Goal: Task Accomplishment & Management: Use online tool/utility

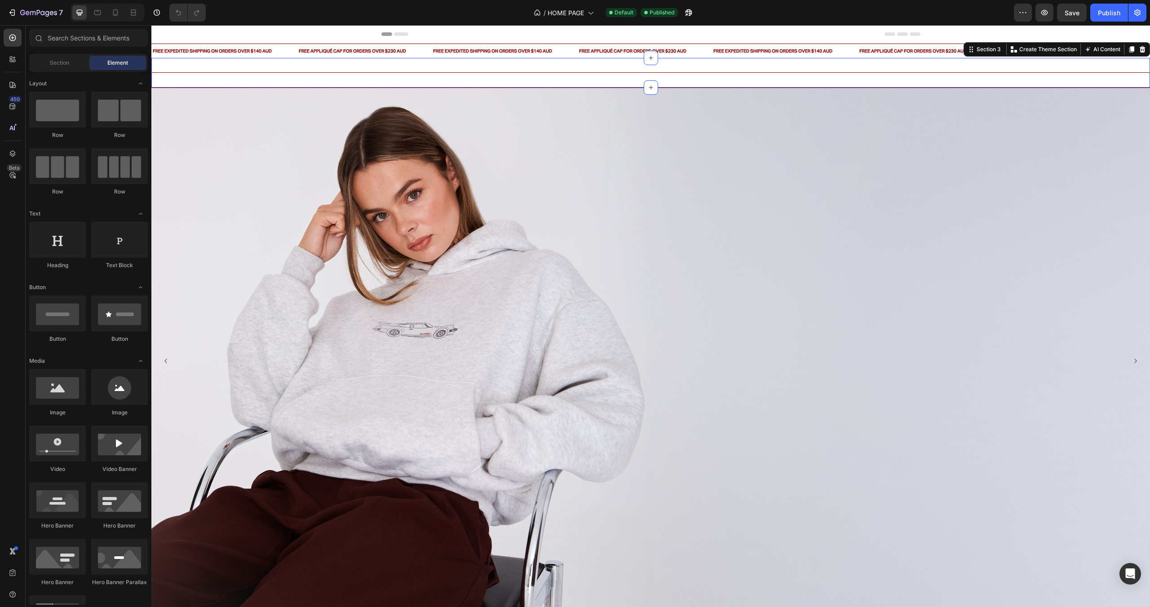
click at [631, 82] on div "Title Line Section 3 You can create reusable sections Create Theme Section AI C…" at bounding box center [650, 73] width 998 height 30
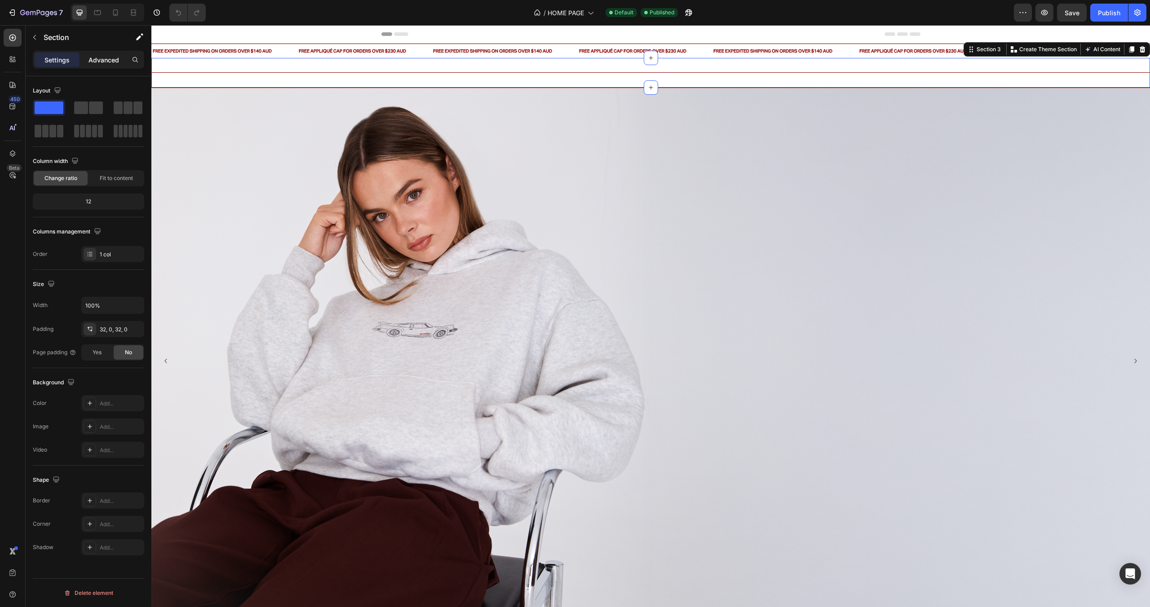
click at [105, 56] on p "Advanced" at bounding box center [103, 59] width 31 height 9
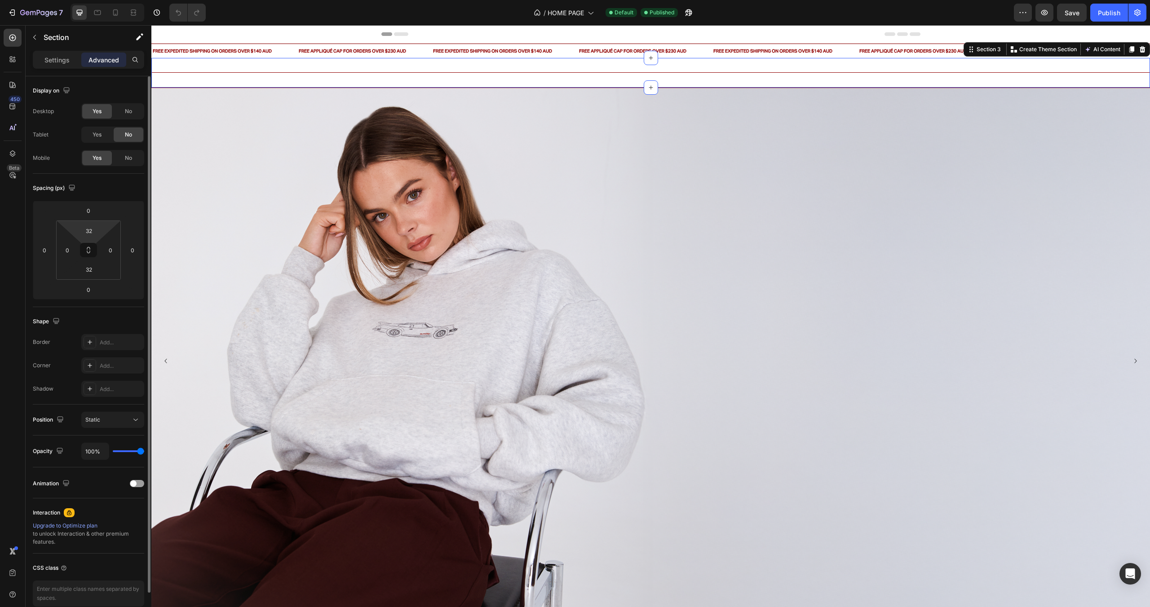
type input "2"
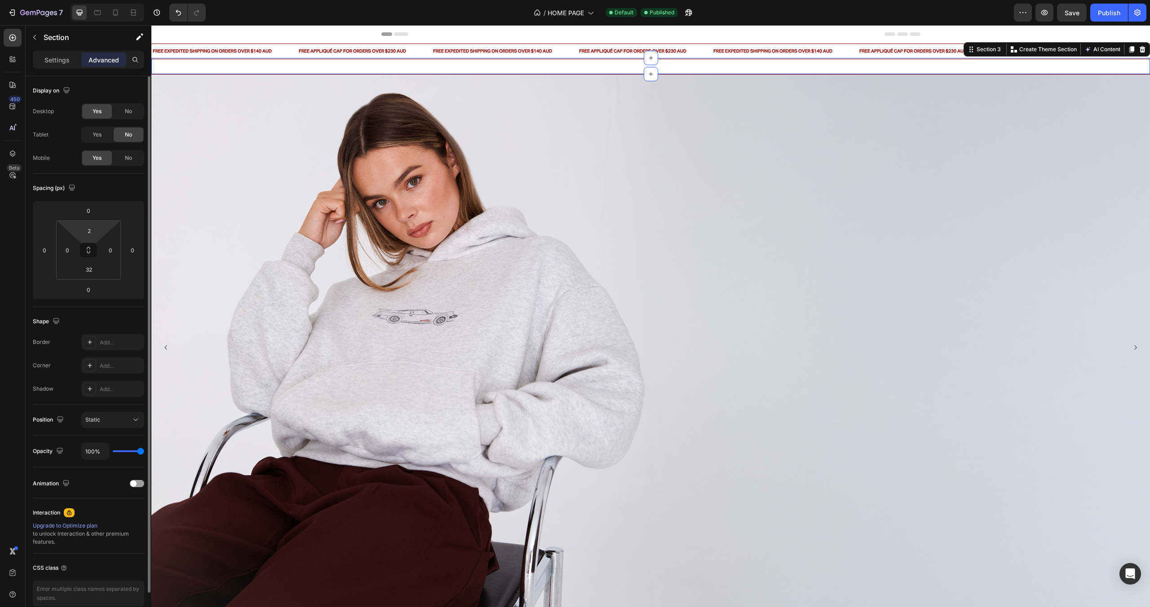
click at [95, 0] on html "7 Version history / HOME PAGE Default Published Preview Save Publish 450 Beta S…" at bounding box center [575, 0] width 1150 height 0
type input "0"
click at [86, 269] on input "32" at bounding box center [89, 269] width 18 height 13
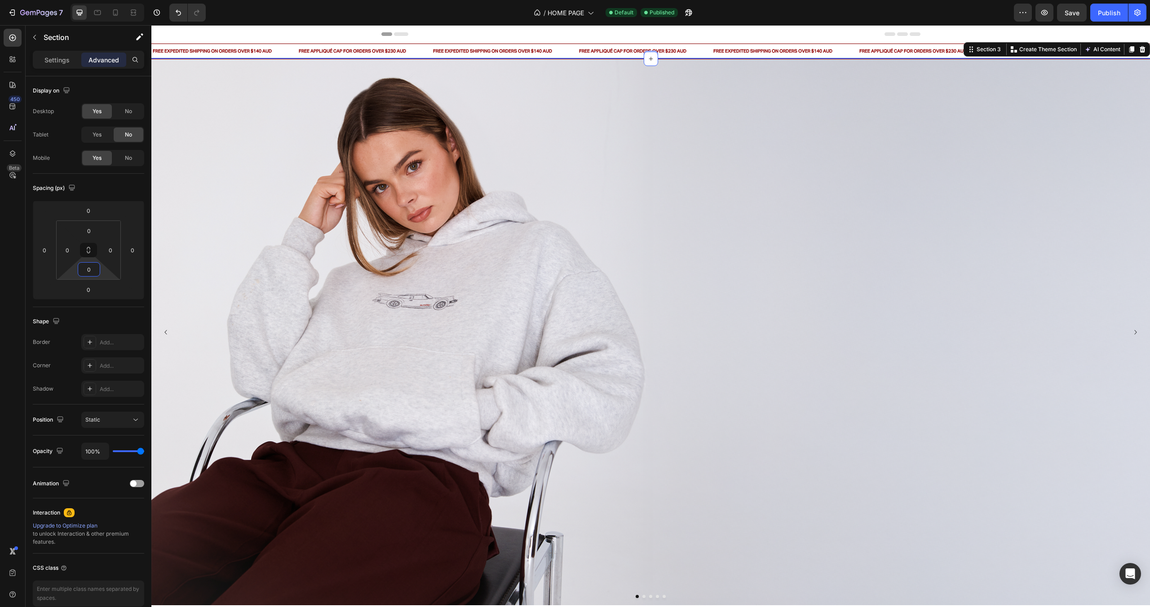
click at [480, 149] on img at bounding box center [650, 332] width 998 height 546
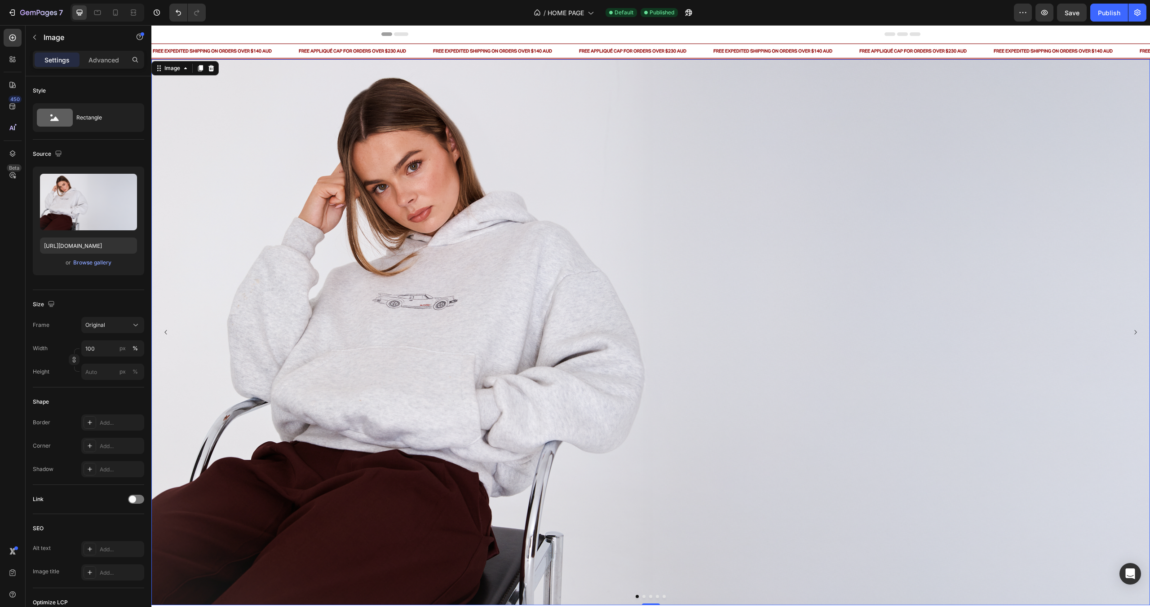
click at [516, 59] on img at bounding box center [650, 332] width 998 height 546
click at [100, 63] on p "Advanced" at bounding box center [103, 59] width 31 height 9
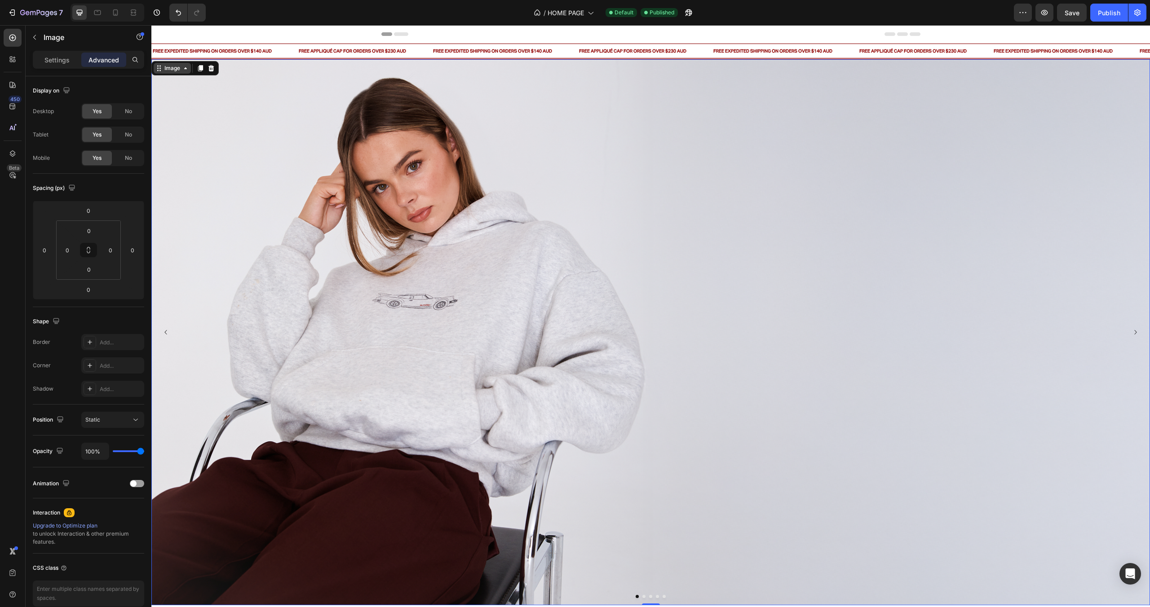
click at [167, 69] on div "Image" at bounding box center [172, 68] width 19 height 8
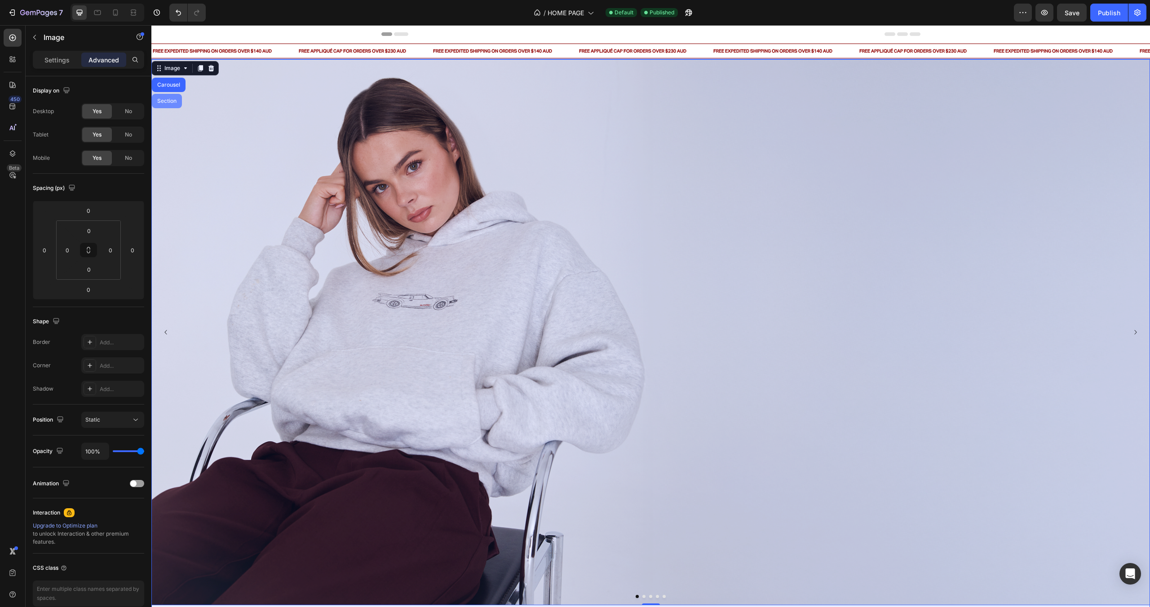
click at [166, 102] on div "Section" at bounding box center [166, 100] width 23 height 5
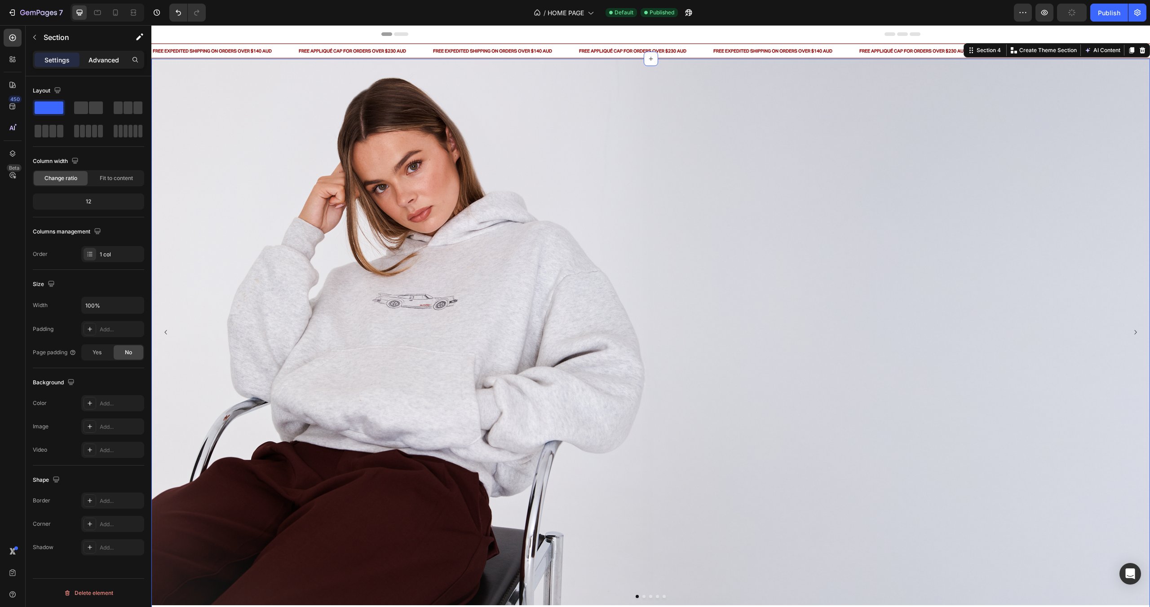
click at [102, 59] on p "Advanced" at bounding box center [103, 59] width 31 height 9
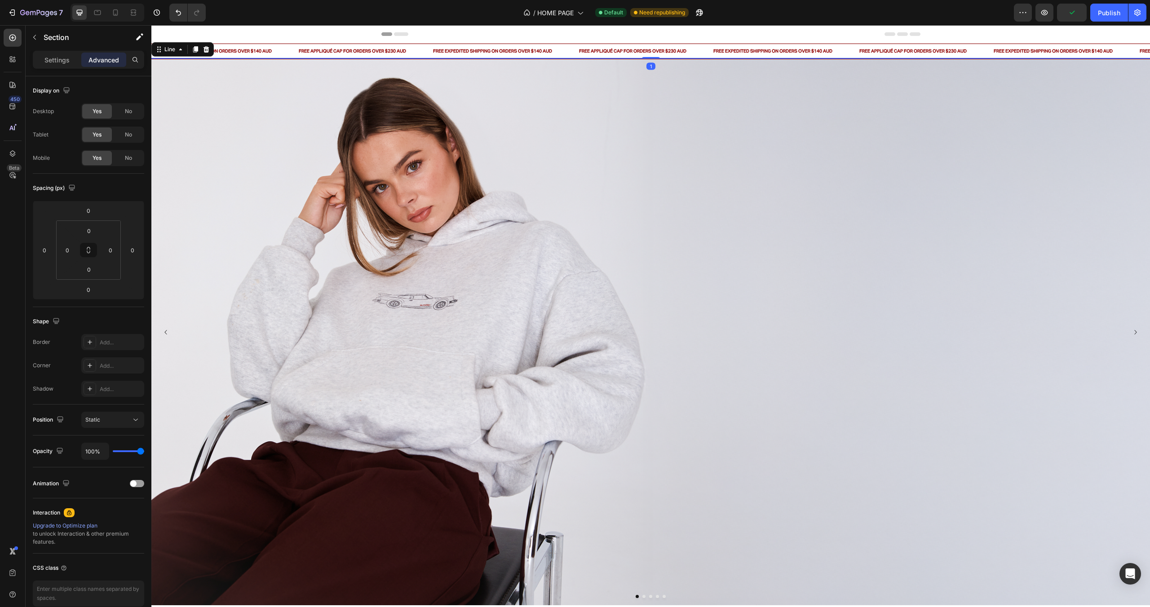
click at [285, 58] on div "Title Line 1" at bounding box center [650, 58] width 998 height 0
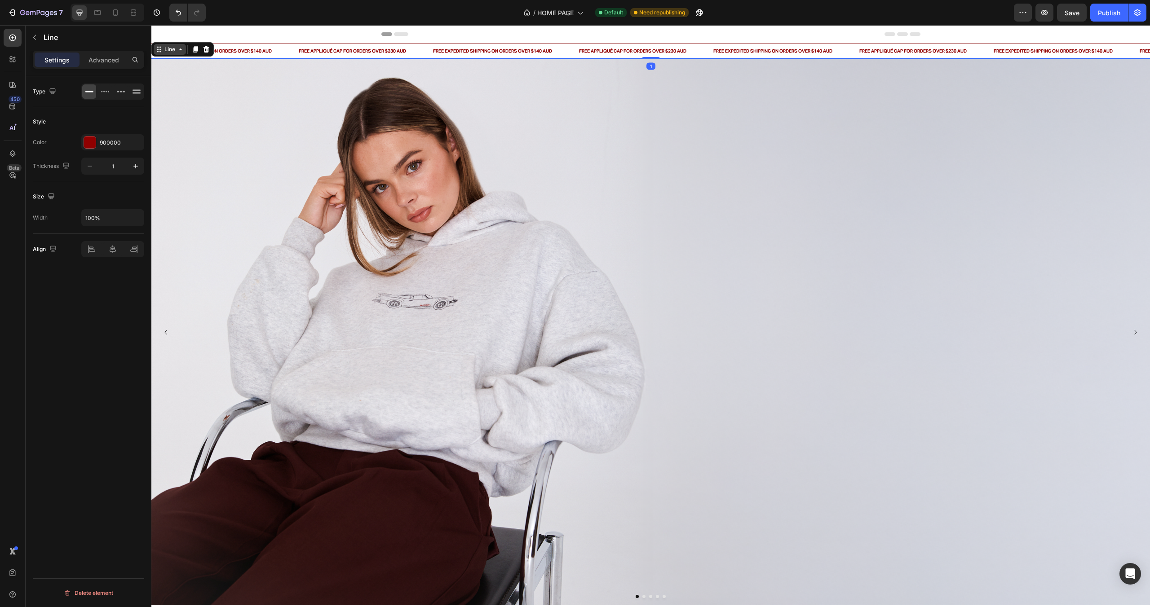
click at [175, 47] on div "Line" at bounding box center [170, 49] width 14 height 8
click at [178, 53] on icon at bounding box center [180, 49] width 7 height 7
click at [108, 60] on p "Advanced" at bounding box center [103, 59] width 31 height 9
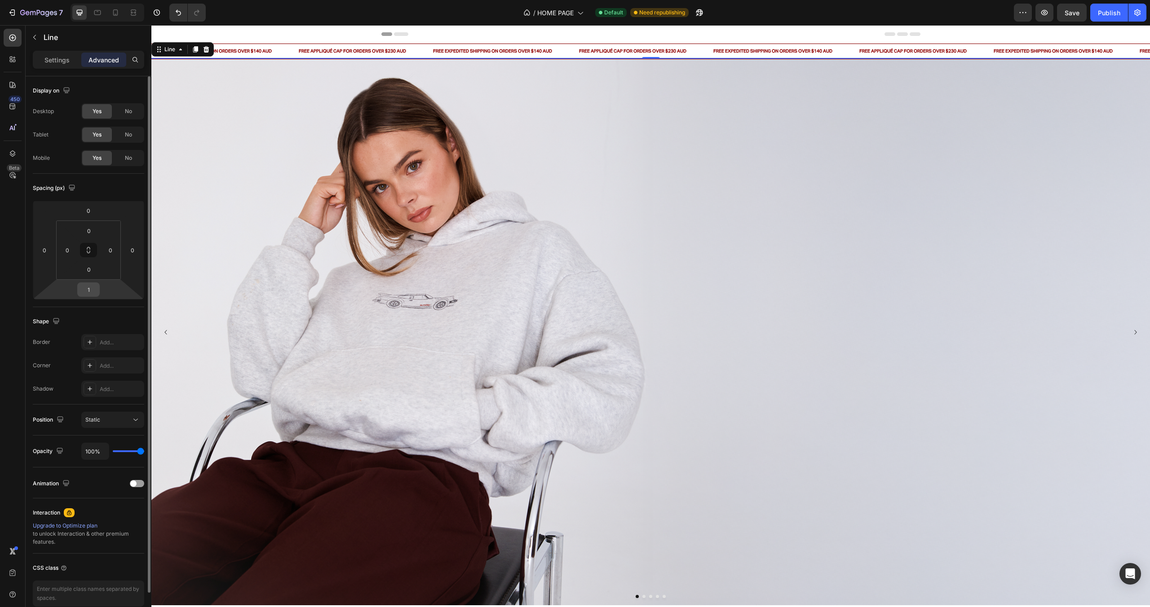
click at [97, 289] on div "1" at bounding box center [88, 290] width 22 height 14
click at [94, 290] on input "1" at bounding box center [88, 289] width 18 height 13
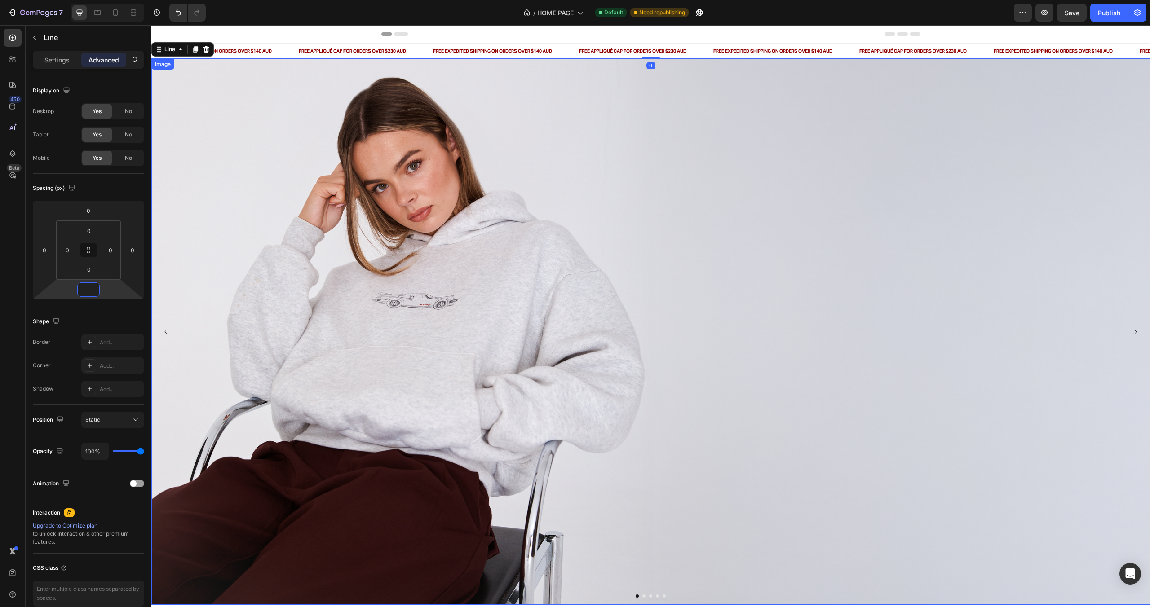
click at [292, 247] on img at bounding box center [650, 332] width 998 height 546
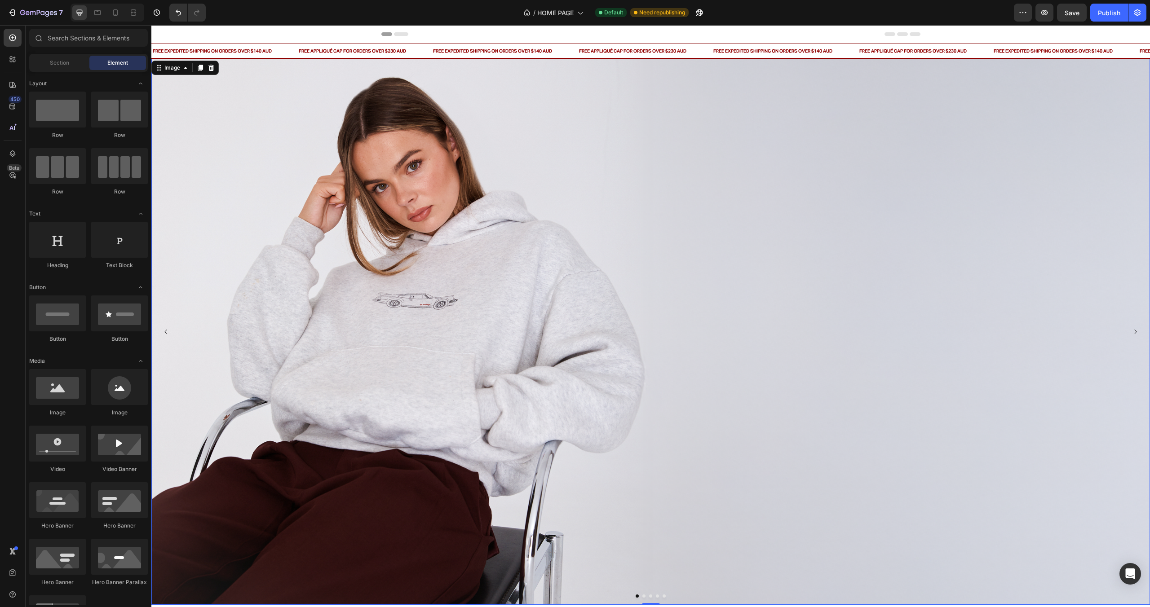
click at [280, 29] on div "Header" at bounding box center [650, 34] width 998 height 18
click at [318, 59] on img at bounding box center [650, 332] width 998 height 546
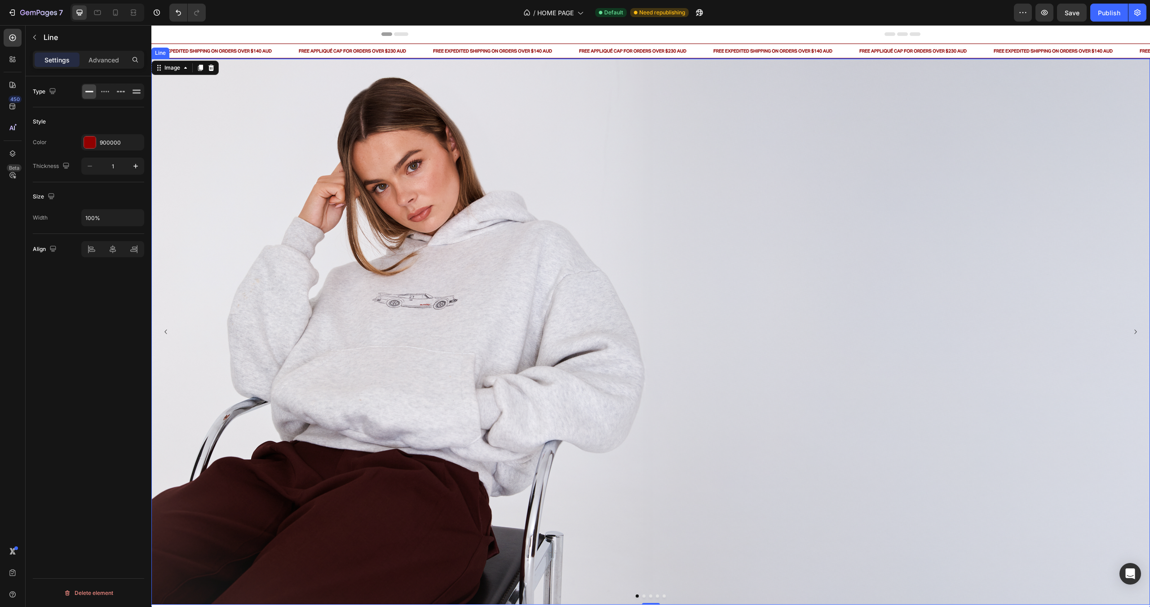
click at [274, 58] on div at bounding box center [650, 58] width 998 height 0
click at [208, 48] on icon at bounding box center [206, 50] width 6 height 6
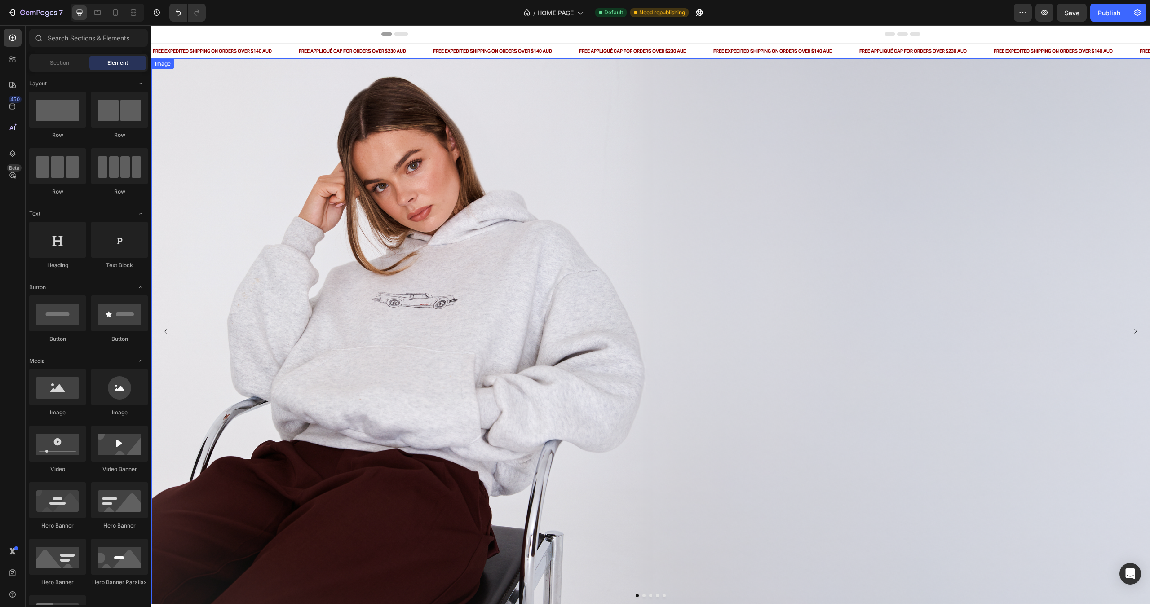
click at [461, 252] on img at bounding box center [650, 331] width 998 height 546
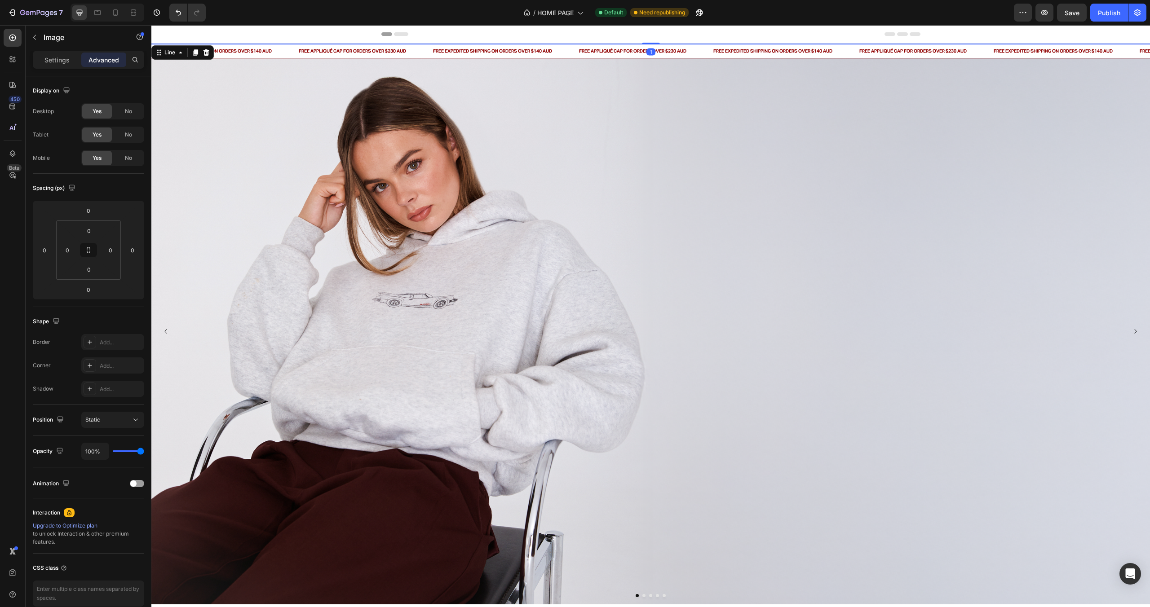
click at [282, 44] on div "Title Line 1" at bounding box center [650, 44] width 998 height 0
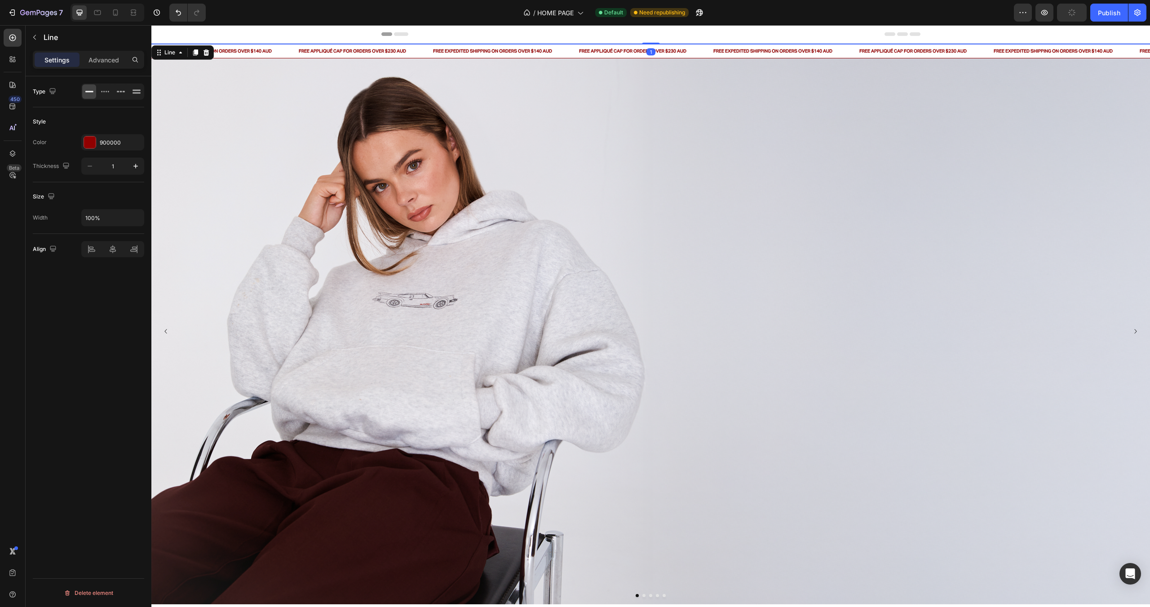
drag, startPoint x: 1113, startPoint y: 14, endPoint x: 1072, endPoint y: 20, distance: 41.7
click at [1113, 14] on div "Publish" at bounding box center [1109, 12] width 22 height 9
click at [653, 51] on div "1" at bounding box center [650, 51] width 9 height 7
click at [627, 49] on p "FREE APPLIQUÉ CAP FOR ORDERS OVER $230 AUD" at bounding box center [632, 51] width 107 height 4
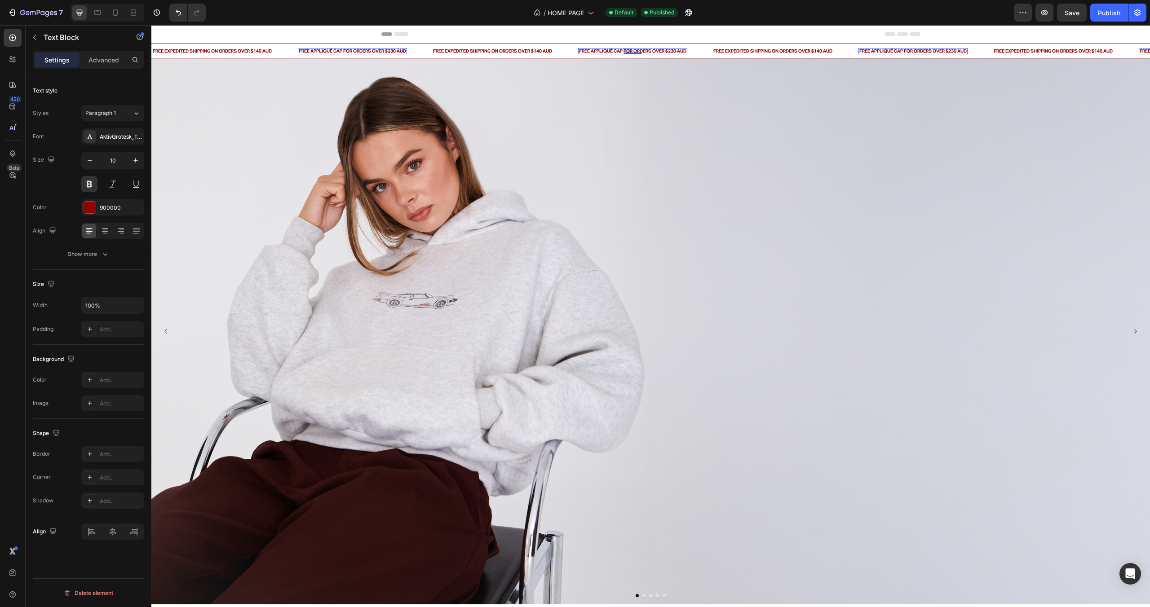
click at [627, 49] on p "FREE APPLIQUÉ CAP FOR ORDERS OVER $230 AUD" at bounding box center [632, 51] width 107 height 4
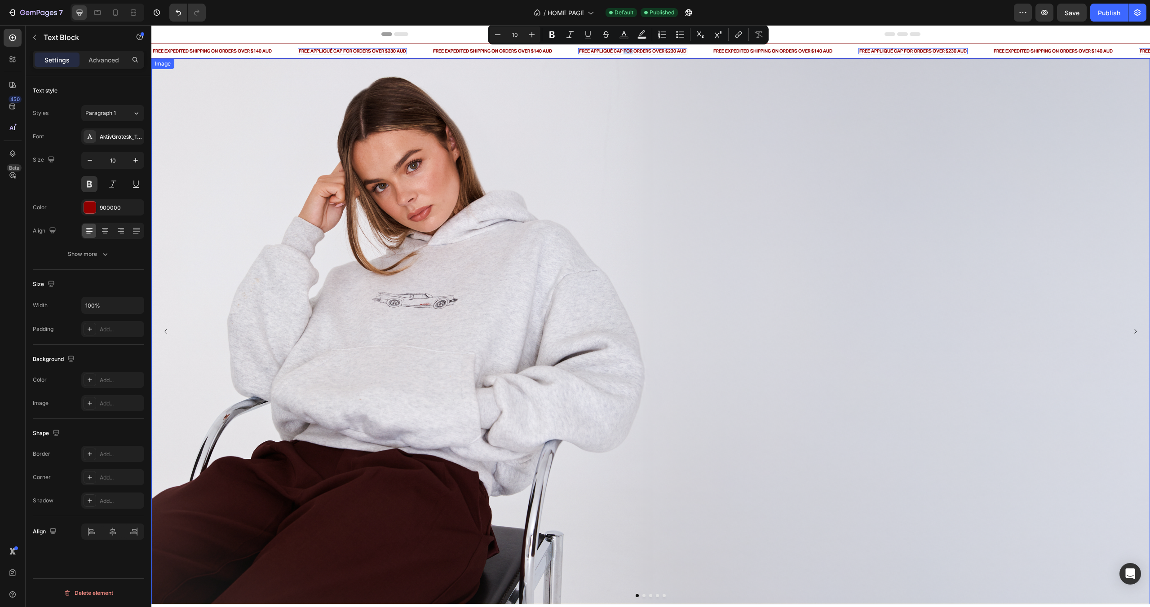
click at [497, 72] on img at bounding box center [650, 331] width 998 height 546
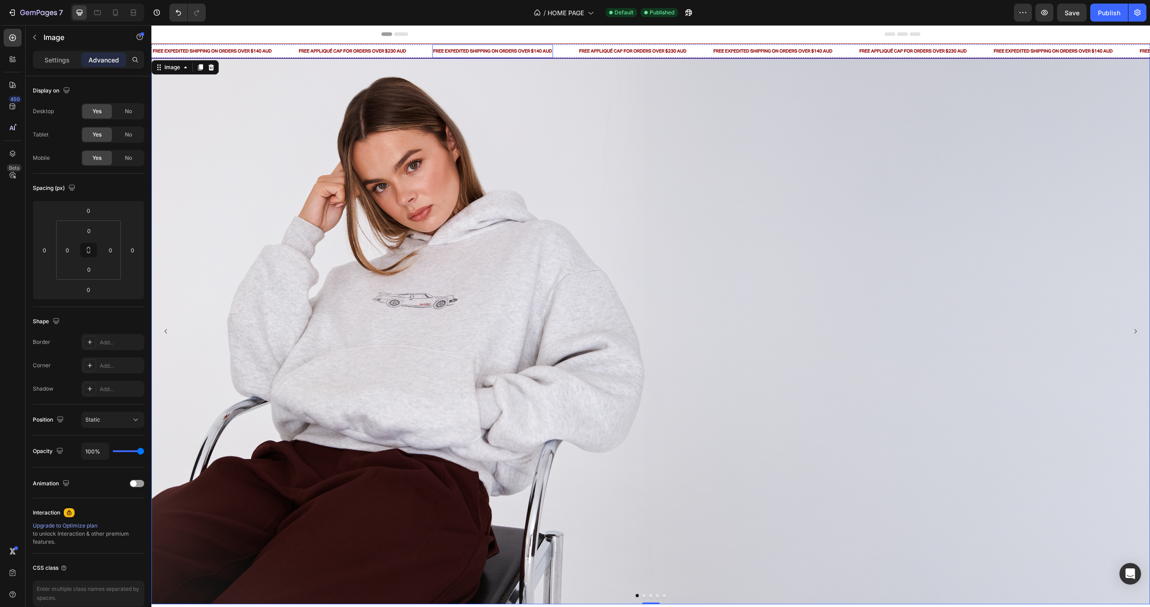
click at [497, 51] on p "FREE EXPEDITED SHIPPING ON ORDERS OVER $140 AUD" at bounding box center [492, 51] width 119 height 4
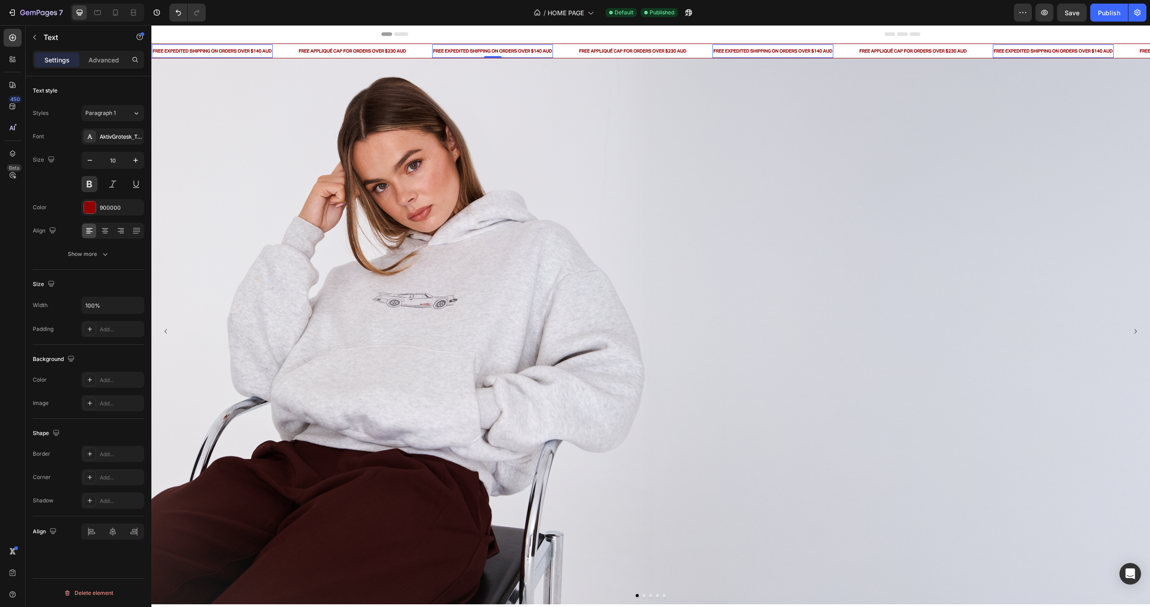
click at [497, 51] on p "FREE EXPEDITED SHIPPING ON ORDERS OVER $140 AUD" at bounding box center [492, 51] width 119 height 4
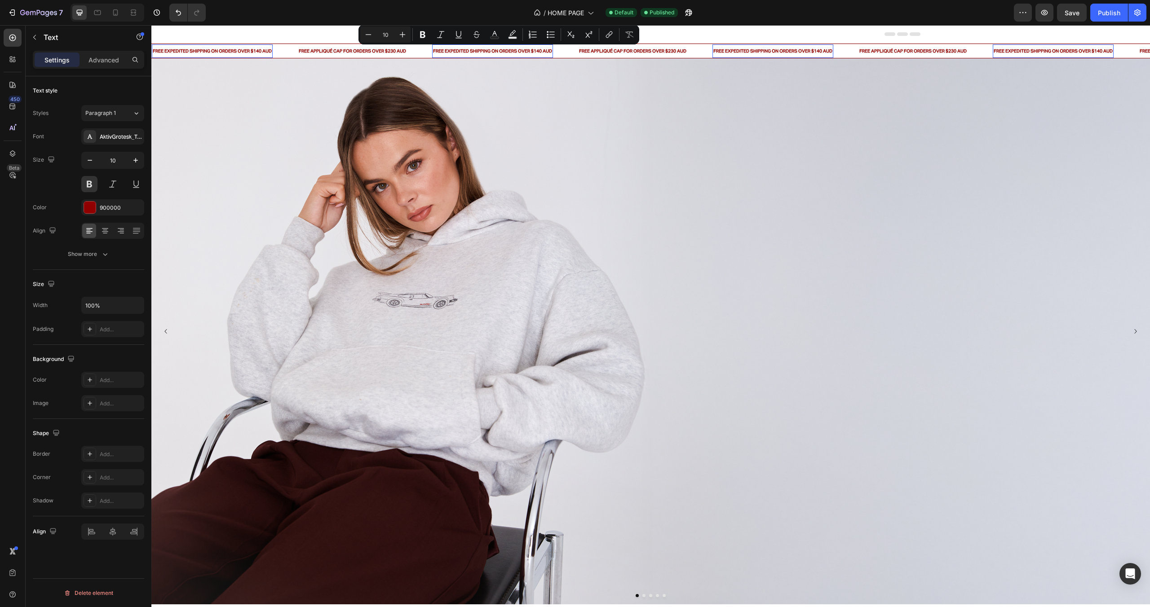
click at [495, 52] on p "FREE EXPEDITED SHIPPING ON ORDERS OVER $140 AUD" at bounding box center [492, 51] width 119 height 4
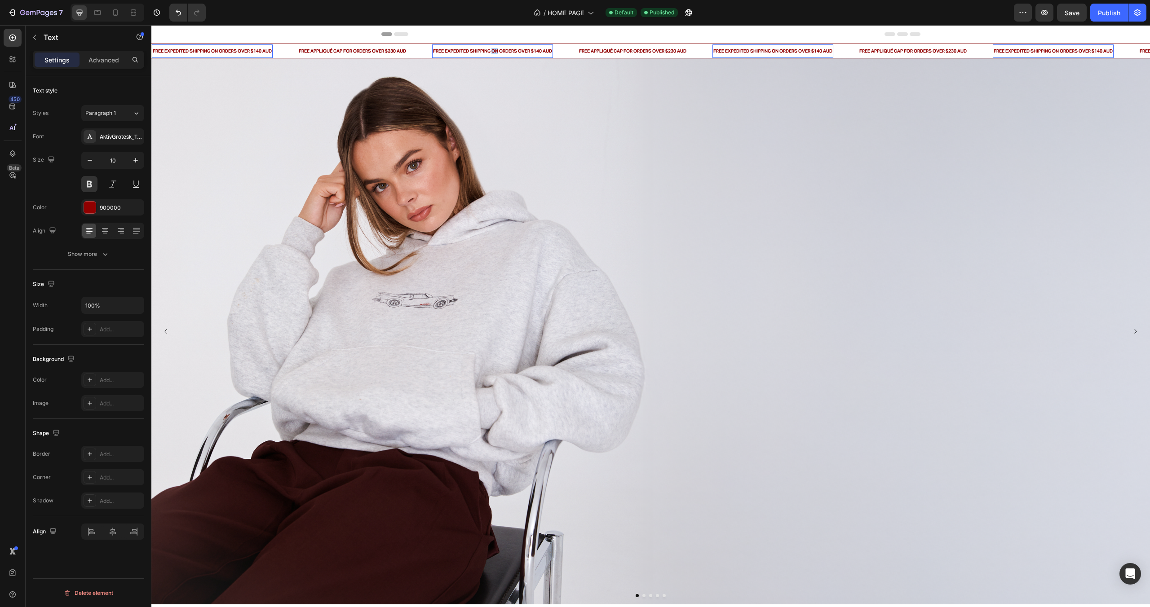
click at [495, 52] on p "FREE EXPEDITED SHIPPING ON ORDERS OVER $140 AUD" at bounding box center [492, 51] width 119 height 4
click at [704, 115] on img at bounding box center [650, 331] width 998 height 546
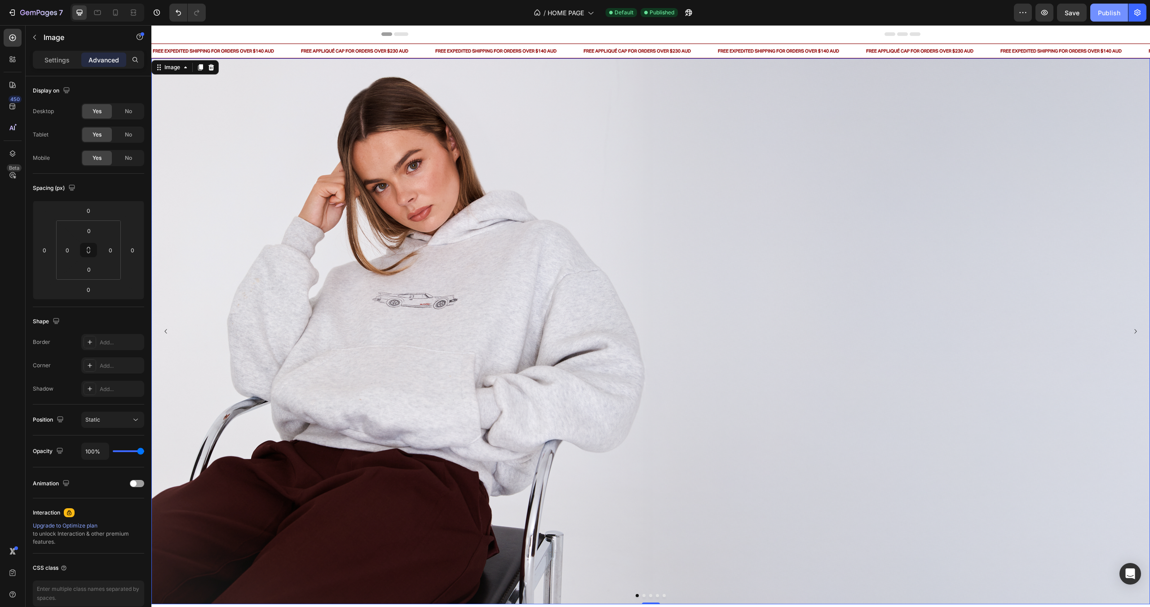
click at [1109, 8] on div "Publish" at bounding box center [1109, 12] width 22 height 9
click at [18, 17] on div "7" at bounding box center [35, 12] width 55 height 11
